Goal: Task Accomplishment & Management: Manage account settings

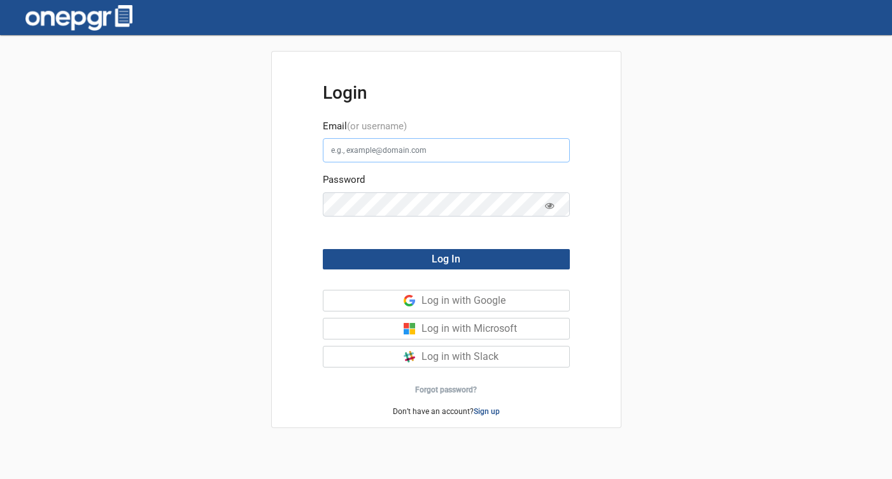
click at [362, 146] on input "Email (or username)" at bounding box center [446, 150] width 247 height 24
type input "[EMAIL_ADDRESS][DOMAIN_NAME]"
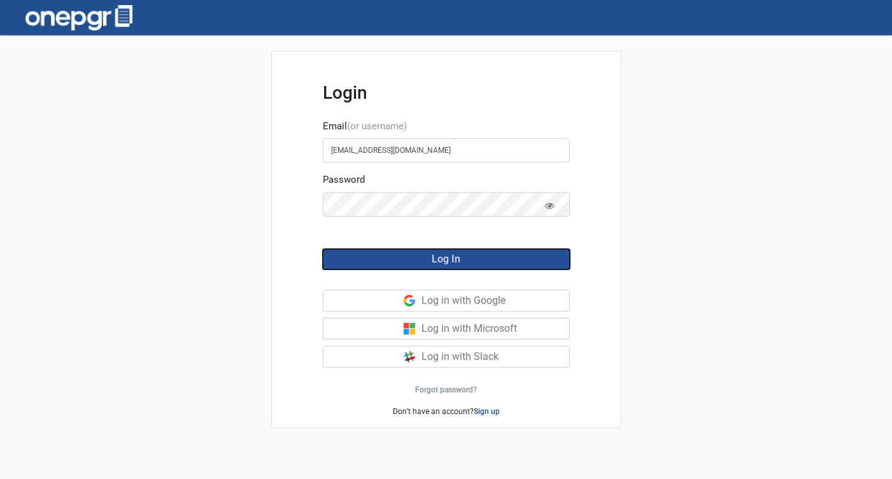
click at [454, 255] on span "Log In" at bounding box center [446, 259] width 29 height 12
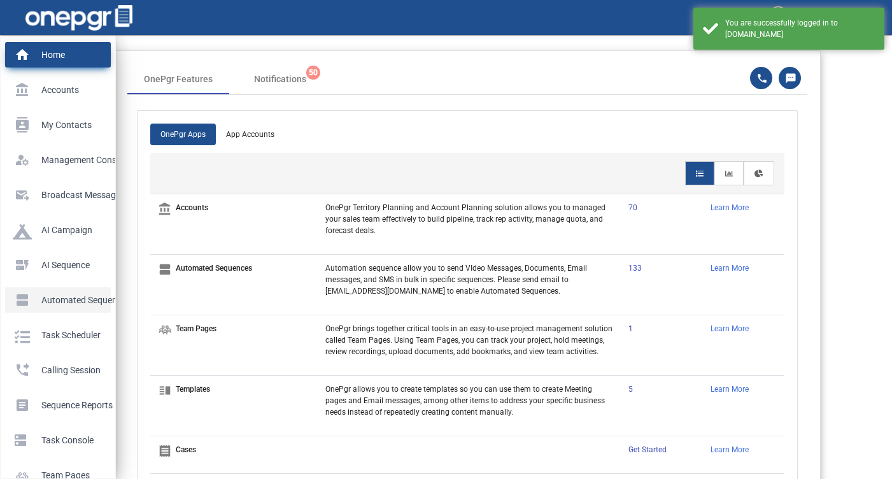
click at [81, 293] on p "Automated Sequences" at bounding box center [55, 299] width 85 height 19
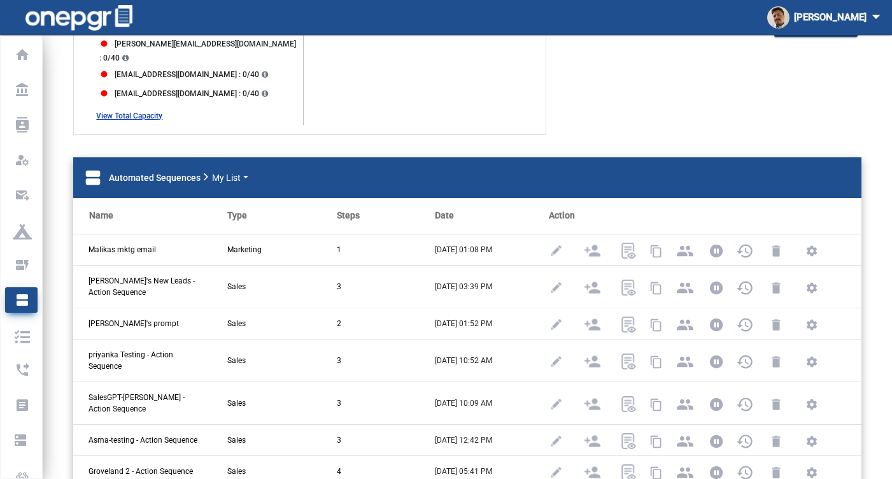
scroll to position [153, 0]
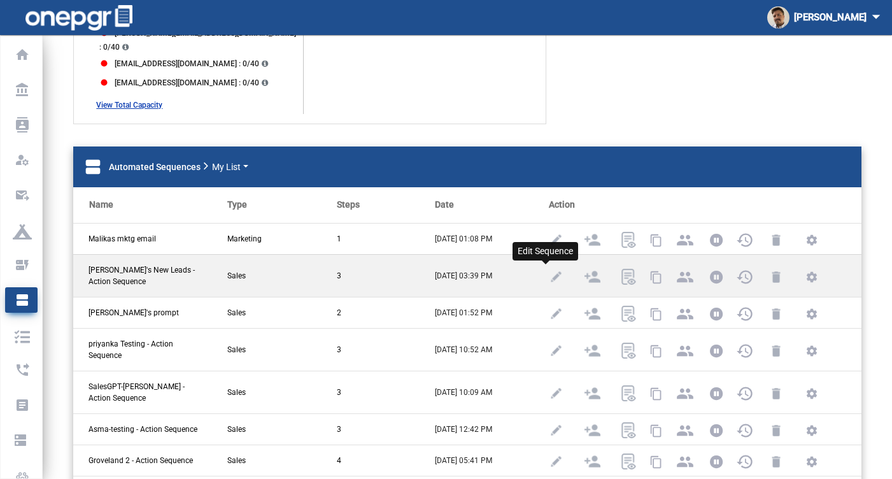
click at [551, 269] on img at bounding box center [556, 277] width 16 height 16
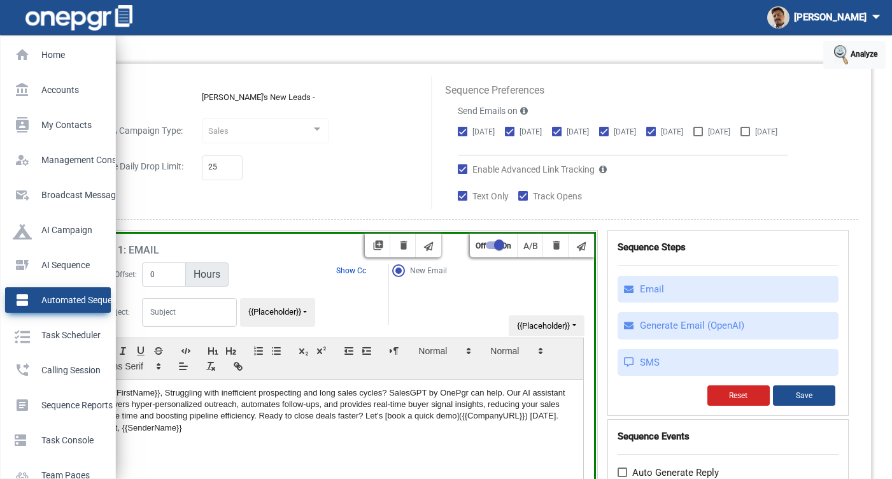
click at [39, 292] on p "Automated Sequences" at bounding box center [55, 299] width 85 height 19
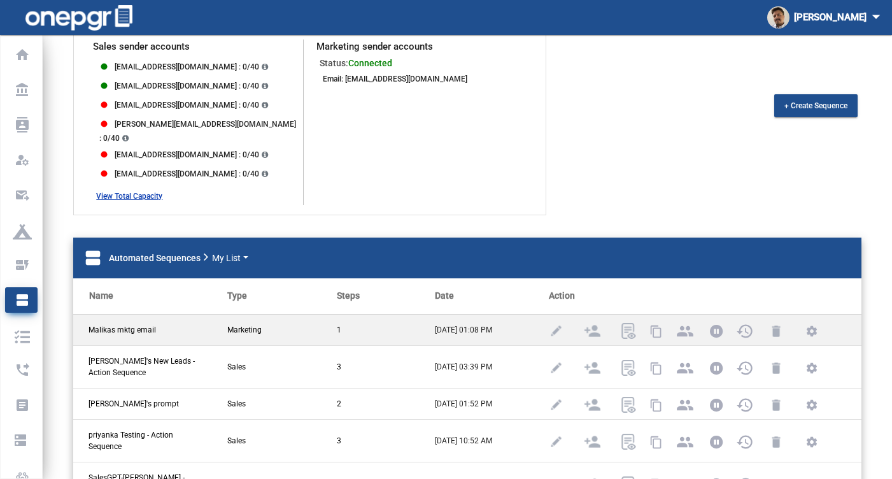
scroll to position [70, 0]
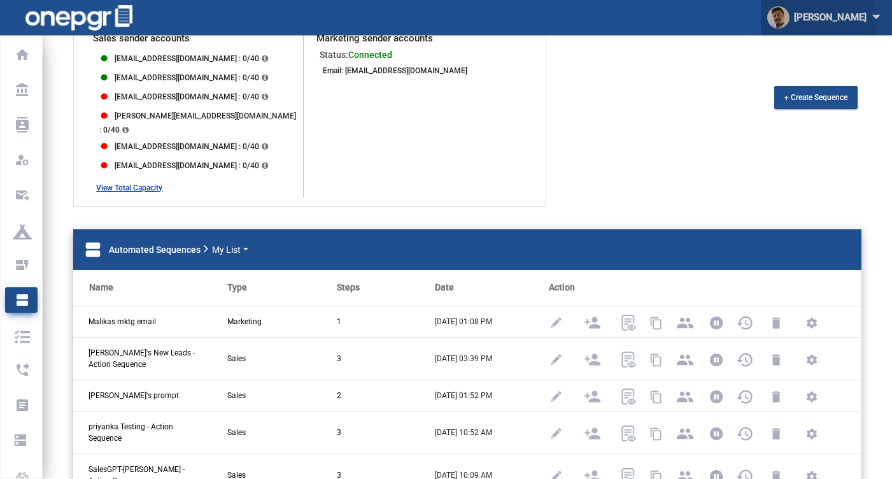
click at [826, 20] on div "[PERSON_NAME] arrow_drop_down" at bounding box center [826, 17] width 118 height 29
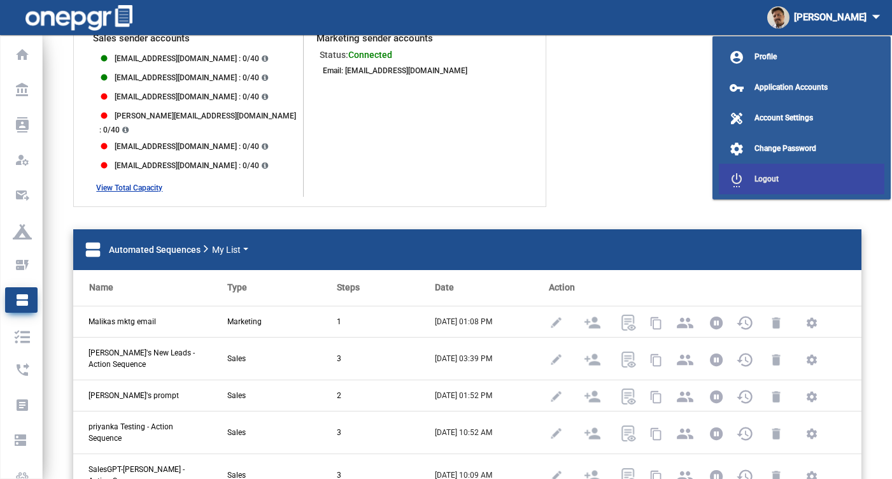
click at [795, 174] on button "settings_power Logout" at bounding box center [801, 179] width 165 height 31
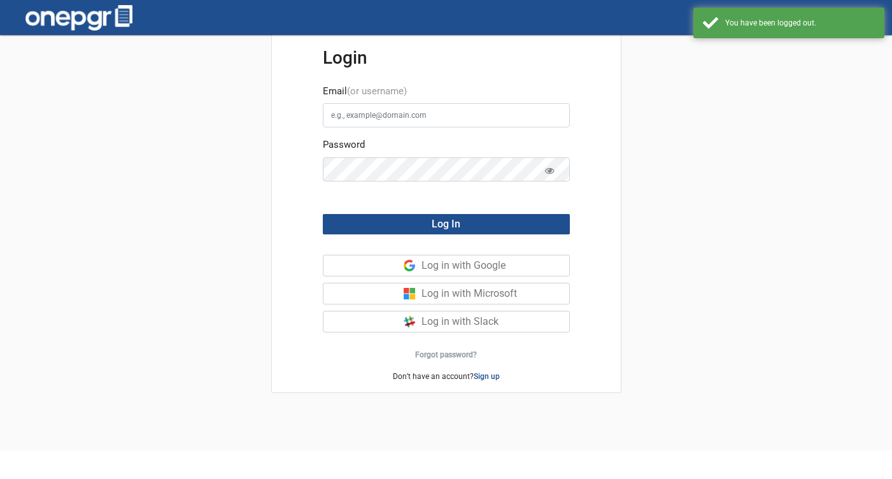
scroll to position [35, 0]
